Goal: Register for event/course

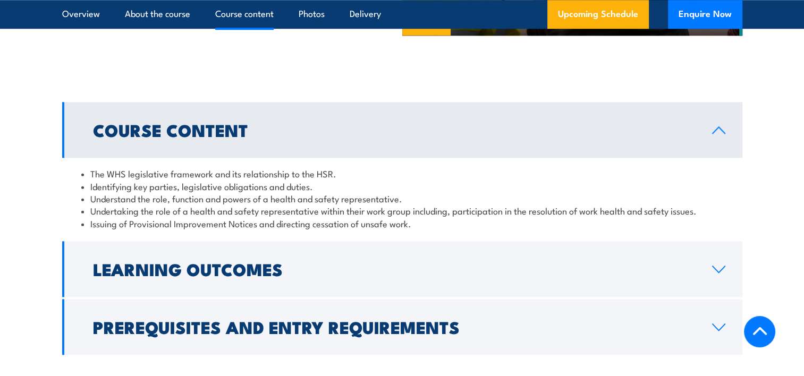
scroll to position [1169, 0]
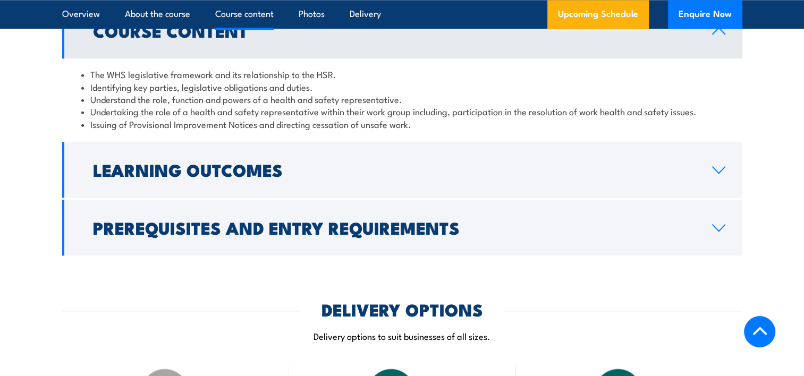
click at [708, 182] on link "Learning Outcomes" at bounding box center [402, 170] width 680 height 56
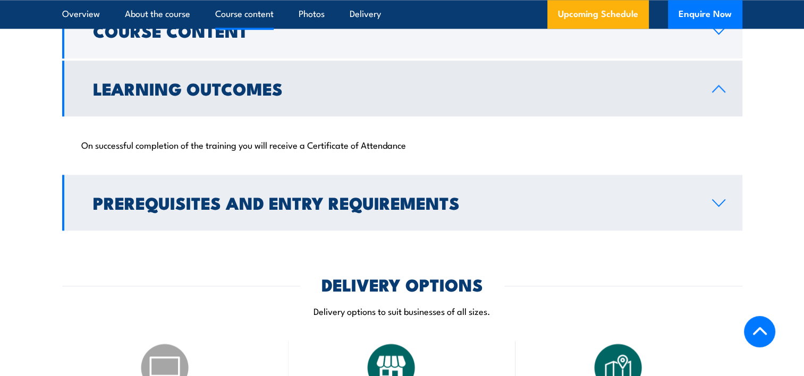
click at [718, 208] on link "Prerequisites and Entry Requirements" at bounding box center [402, 203] width 680 height 56
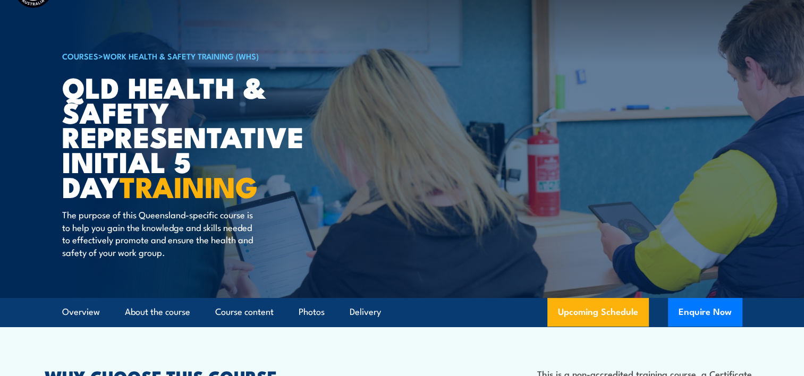
scroll to position [0, 0]
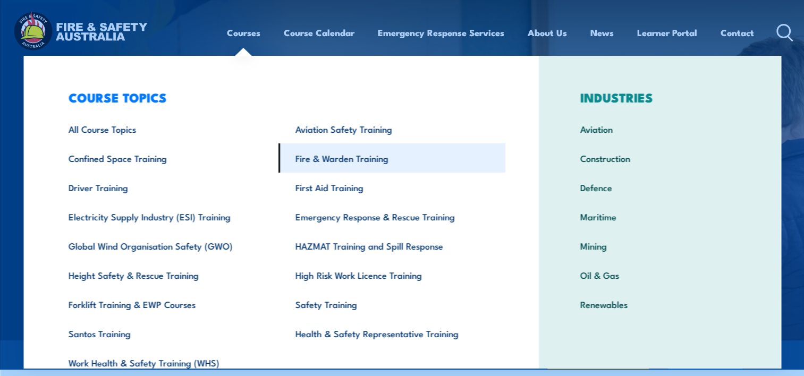
click at [325, 162] on link "Fire & Warden Training" at bounding box center [391, 157] width 227 height 29
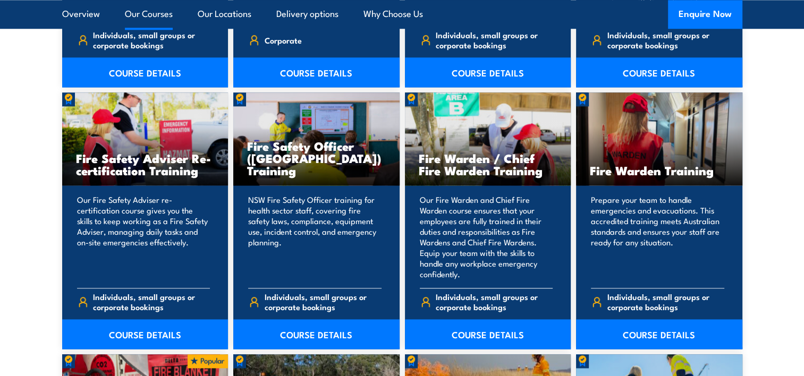
scroll to position [1381, 0]
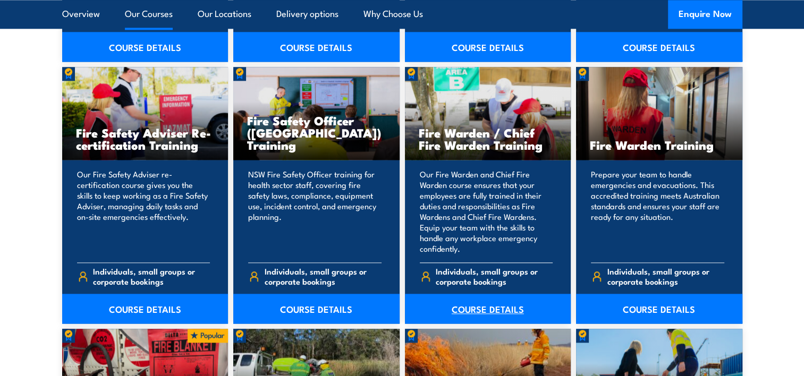
click at [486, 309] on link "COURSE DETAILS" at bounding box center [488, 309] width 166 height 30
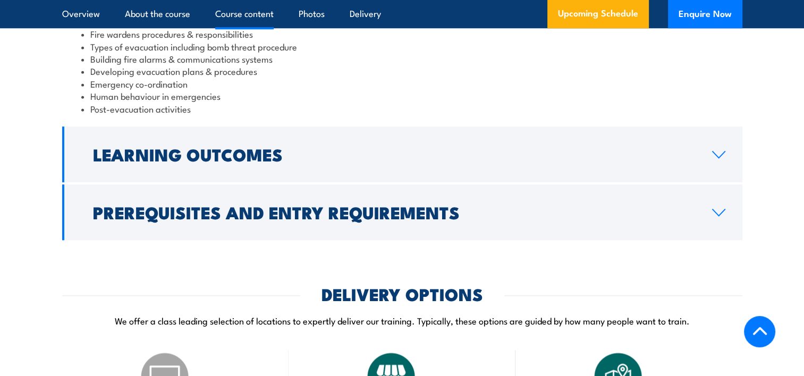
scroll to position [1222, 0]
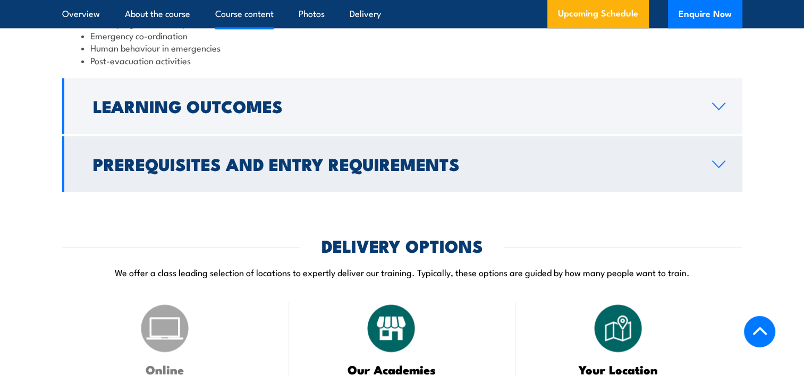
click at [656, 128] on link "Learning Outcomes" at bounding box center [402, 106] width 680 height 56
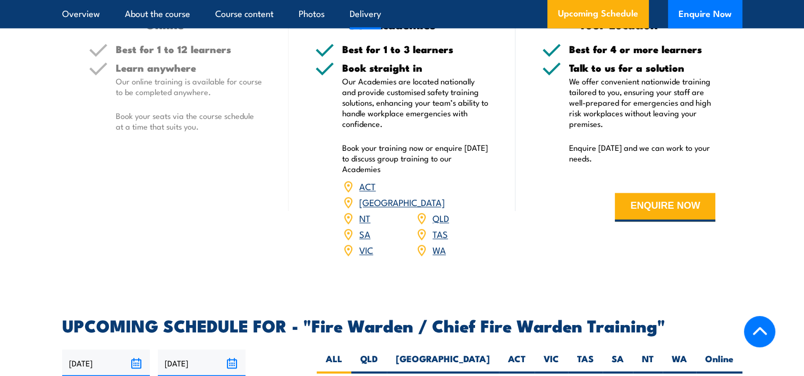
scroll to position [1483, 0]
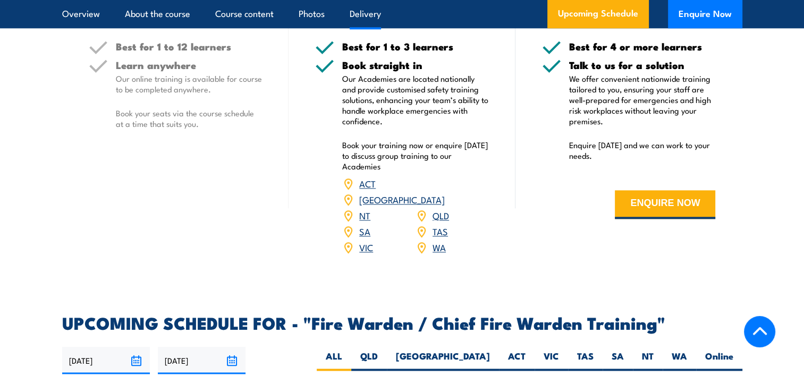
click at [443, 216] on link "QLD" at bounding box center [440, 215] width 16 height 13
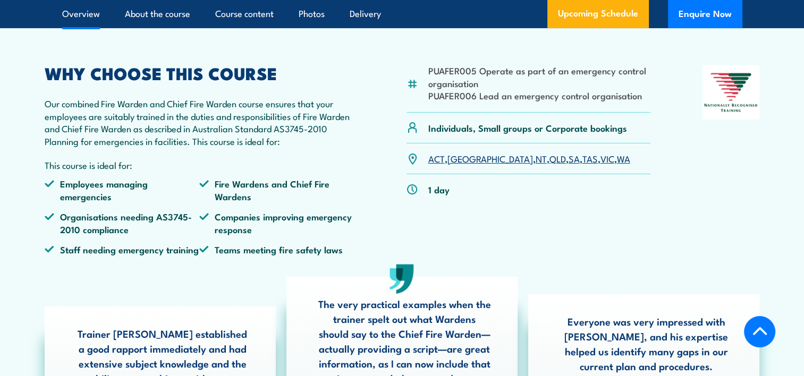
scroll to position [339, 0]
